Goal: Task Accomplishment & Management: Use online tool/utility

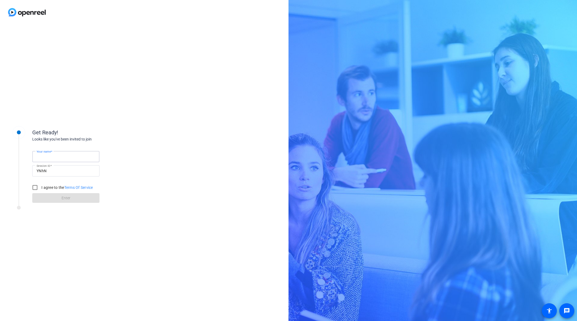
click at [59, 156] on input "Your name" at bounding box center [66, 157] width 59 height 6
type input "[PERSON_NAME]"
click at [36, 188] on input "I agree to the Terms Of Service" at bounding box center [35, 187] width 11 height 11
checkbox input "true"
click at [59, 197] on span at bounding box center [65, 198] width 67 height 13
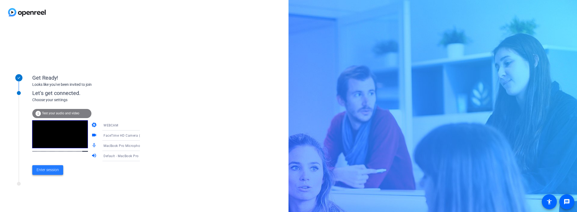
click at [47, 171] on span "Enter session" at bounding box center [48, 170] width 22 height 6
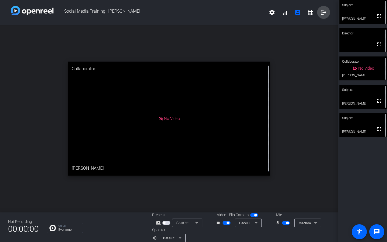
click at [321, 12] on mat-icon "logout" at bounding box center [324, 12] width 6 height 6
